Goal: Find specific page/section: Find specific page/section

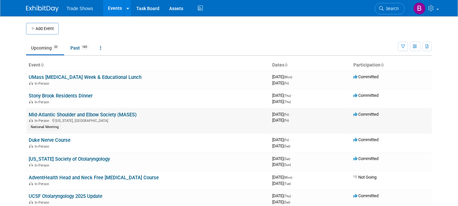
click at [59, 115] on link "Mid-Atlantic Shoulder and Elbow Society (MASES)" at bounding box center [83, 115] width 108 height 6
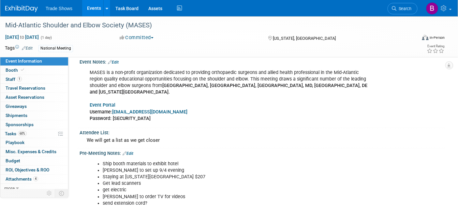
scroll to position [399, 0]
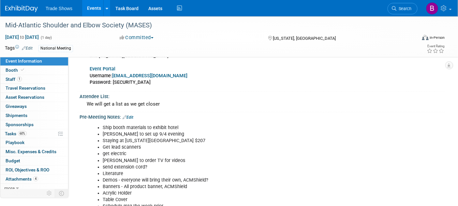
click at [166, 158] on li "Zack to order TV for videos" at bounding box center [237, 161] width 268 height 7
click at [150, 164] on li "send extension cord?" at bounding box center [237, 167] width 268 height 7
click at [23, 70] on icon at bounding box center [22, 70] width 3 height 4
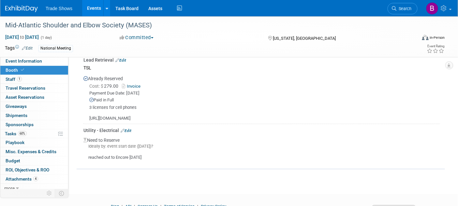
scroll to position [0, 0]
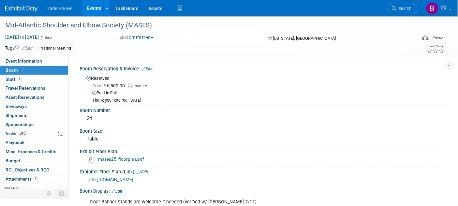
click at [386, 175] on div "https://checkpointsurgical.sharepoint.com/:b:/s/Marketing/Ed84rH_GvJdPg9ykSysrW…" at bounding box center [262, 178] width 356 height 9
